Goal: Find specific page/section

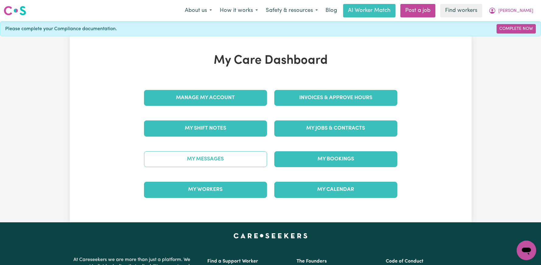
click at [200, 163] on link "My Messages" at bounding box center [205, 159] width 123 height 16
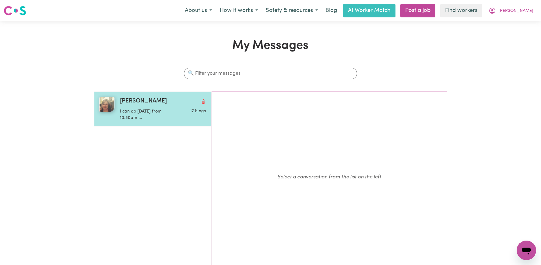
click at [158, 112] on p "I can do Tuesday from 10.30am ..." at bounding box center [149, 114] width 58 height 13
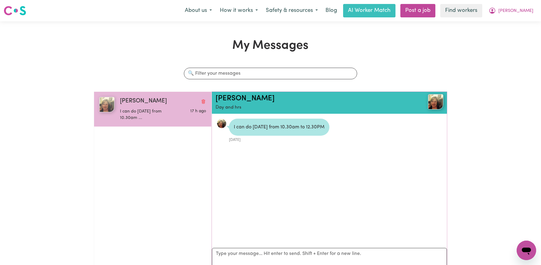
scroll to position [4, 0]
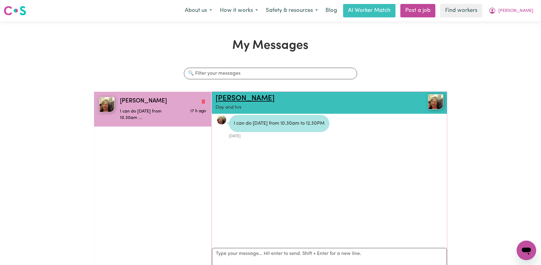
click at [231, 99] on link "Karen M" at bounding box center [245, 98] width 59 height 7
